Goal: Navigation & Orientation: Go to known website

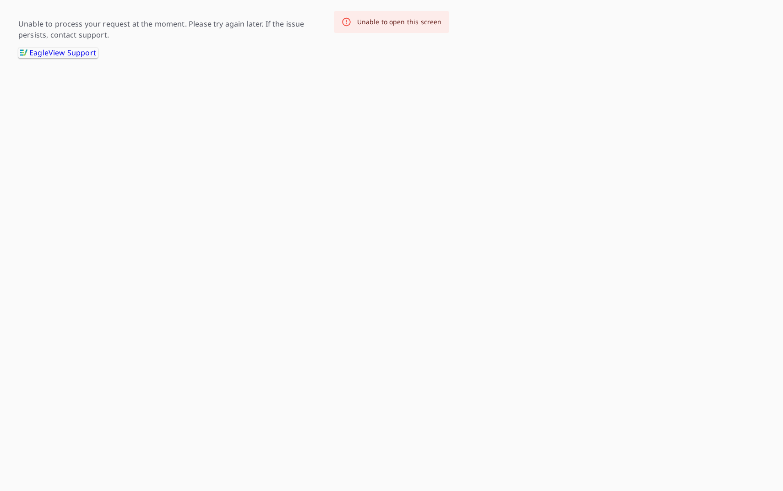
click at [665, 58] on html "-- -- Unable to process your request at the moment. Please try again later. If …" at bounding box center [391, 29] width 783 height 58
click at [75, 57] on link ".favicon_svg__cls-1{fill:#8ccc4c}.favicon_svg__cls-2{fill:#0098c5} EagleView Su…" at bounding box center [58, 53] width 80 height 11
click at [0, 58] on html "-- -- Unable to process your request at the moment. Please try again later. If …" at bounding box center [391, 29] width 783 height 58
